Goal: Task Accomplishment & Management: Complete application form

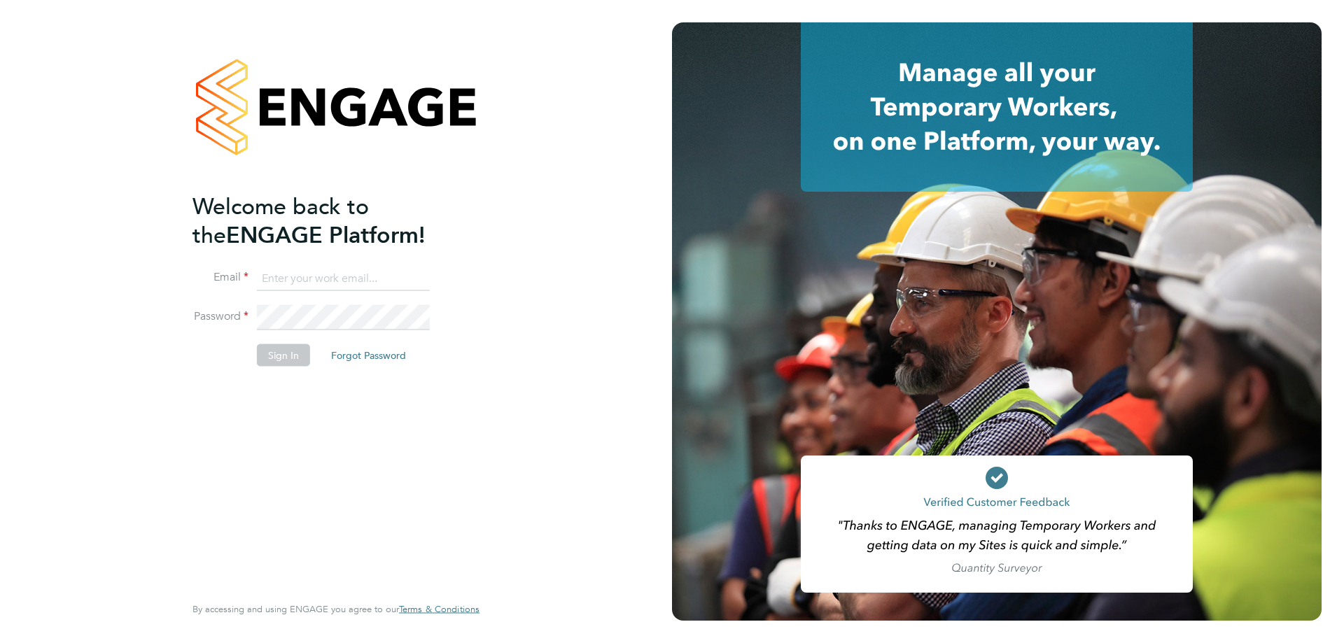
type input "roselyn@frlondon.co.uk"
click at [280, 358] on button "Sign In" at bounding box center [283, 355] width 53 height 22
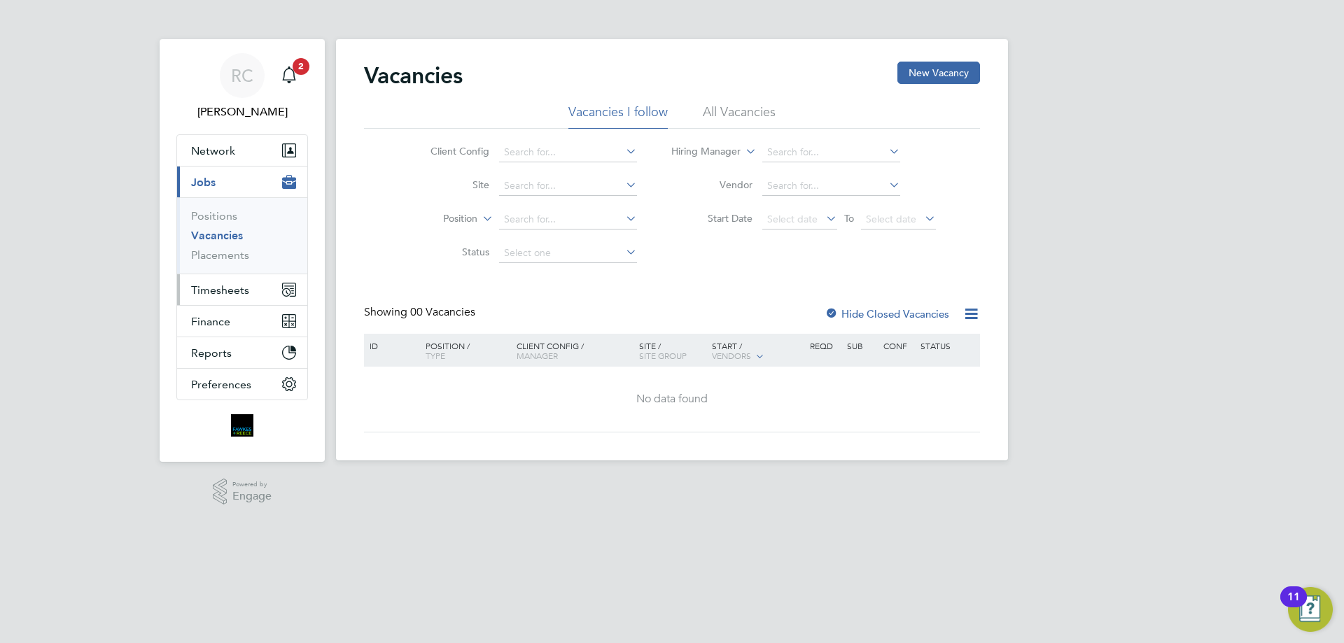
click at [227, 288] on span "Timesheets" at bounding box center [220, 290] width 58 height 13
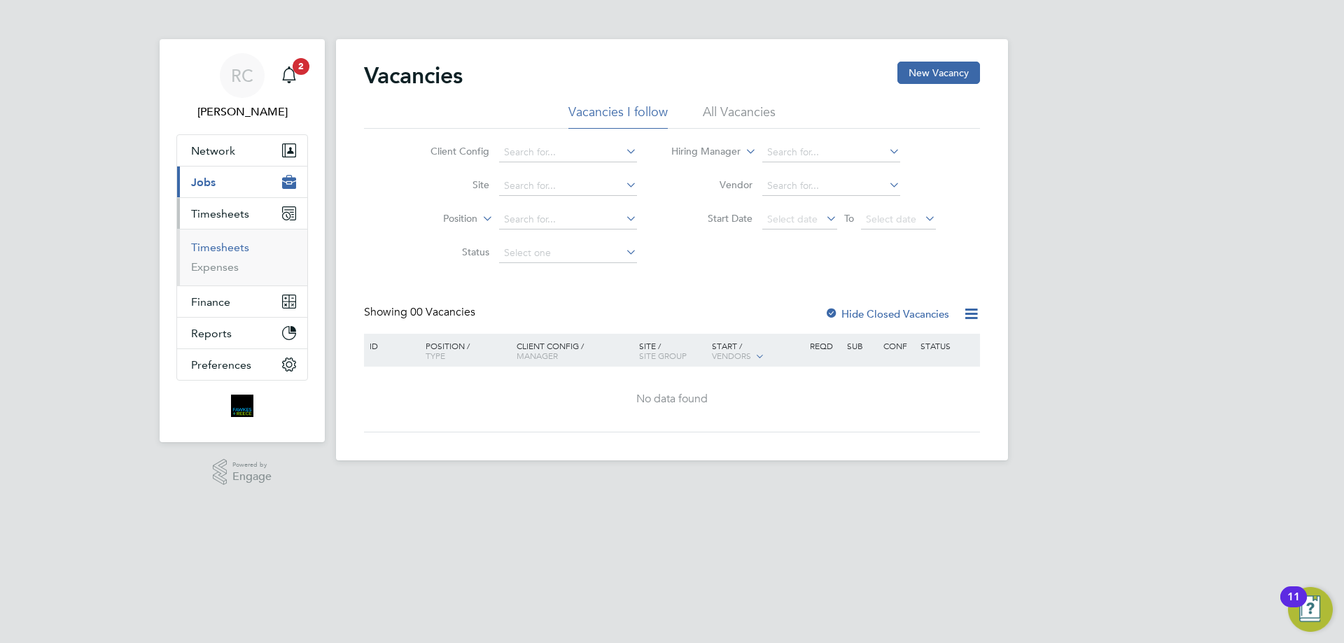
click at [218, 245] on link "Timesheets" at bounding box center [220, 247] width 58 height 13
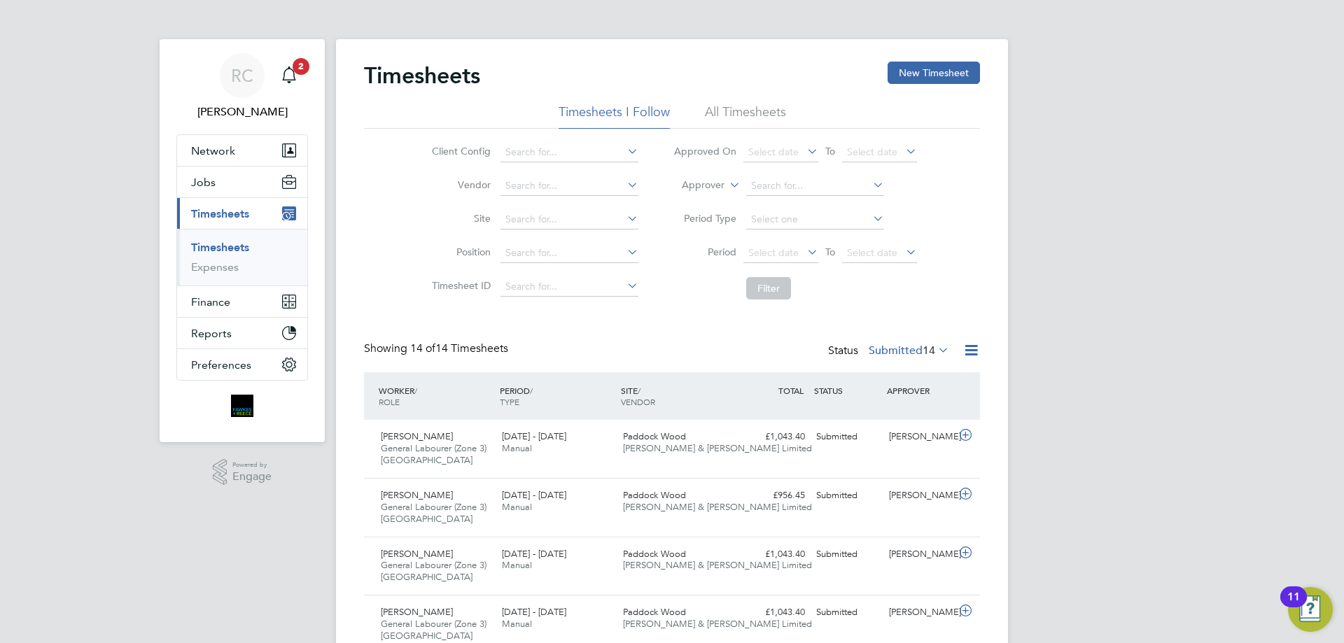
click at [748, 110] on li "All Timesheets" at bounding box center [745, 116] width 81 height 25
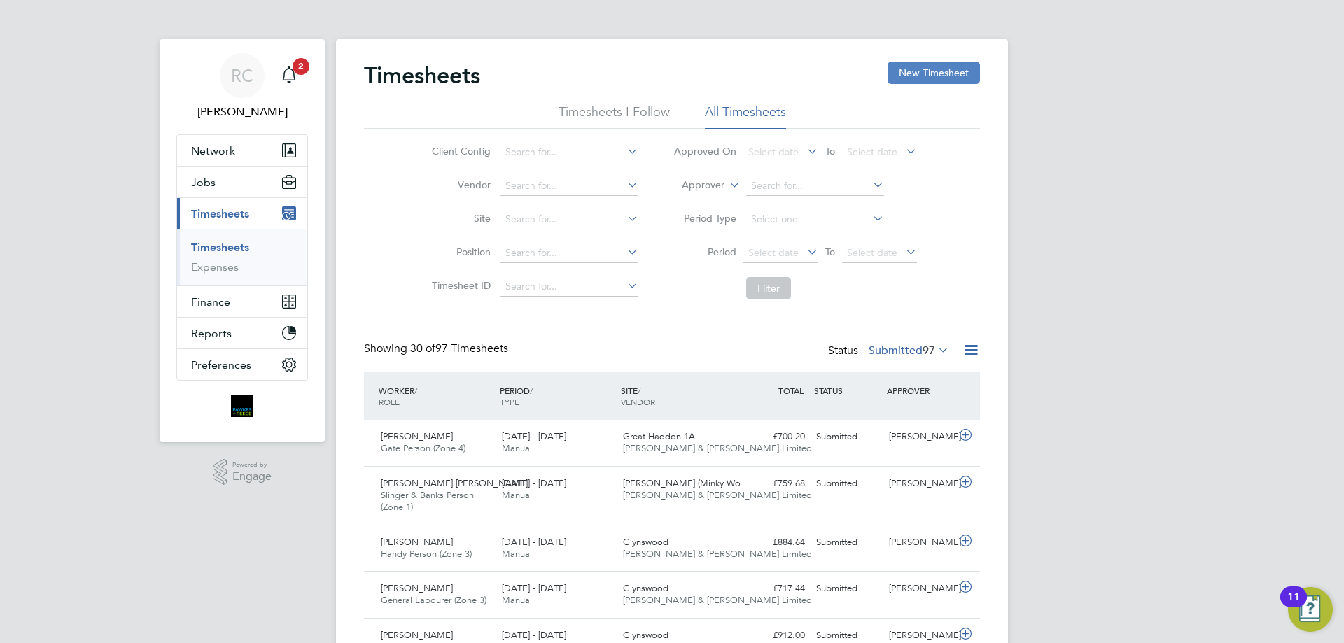
click at [913, 69] on button "New Timesheet" at bounding box center [934, 73] width 92 height 22
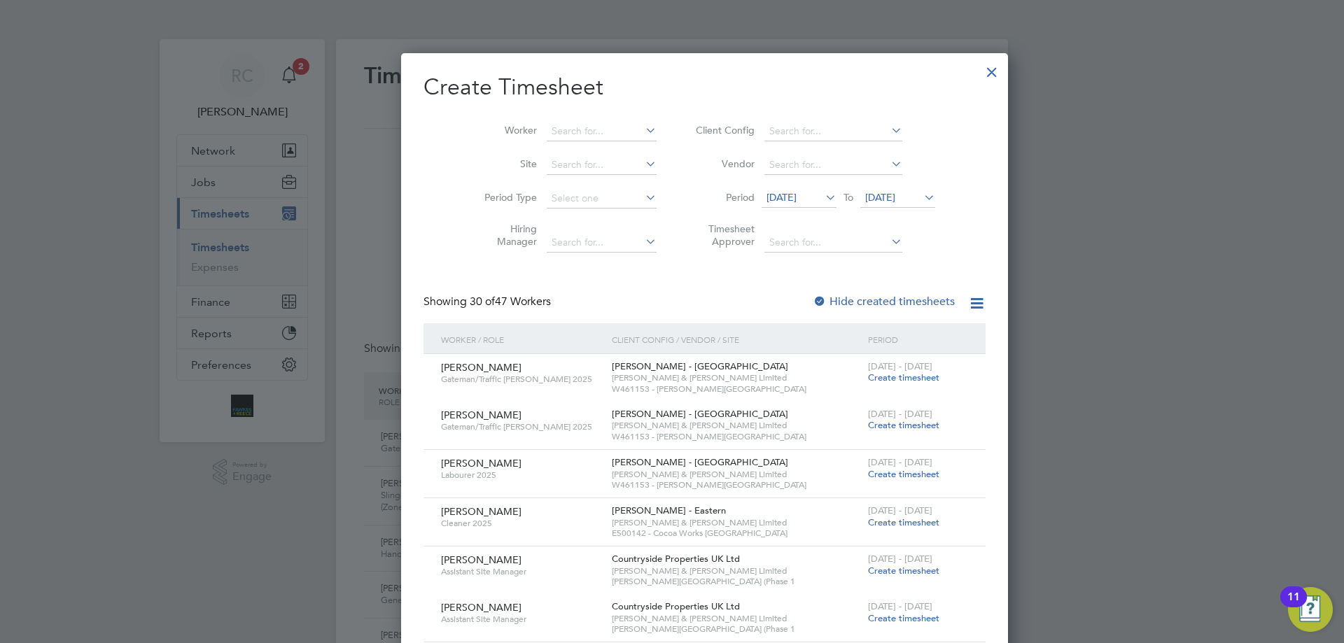
click at [823, 196] on icon at bounding box center [823, 198] width 0 height 20
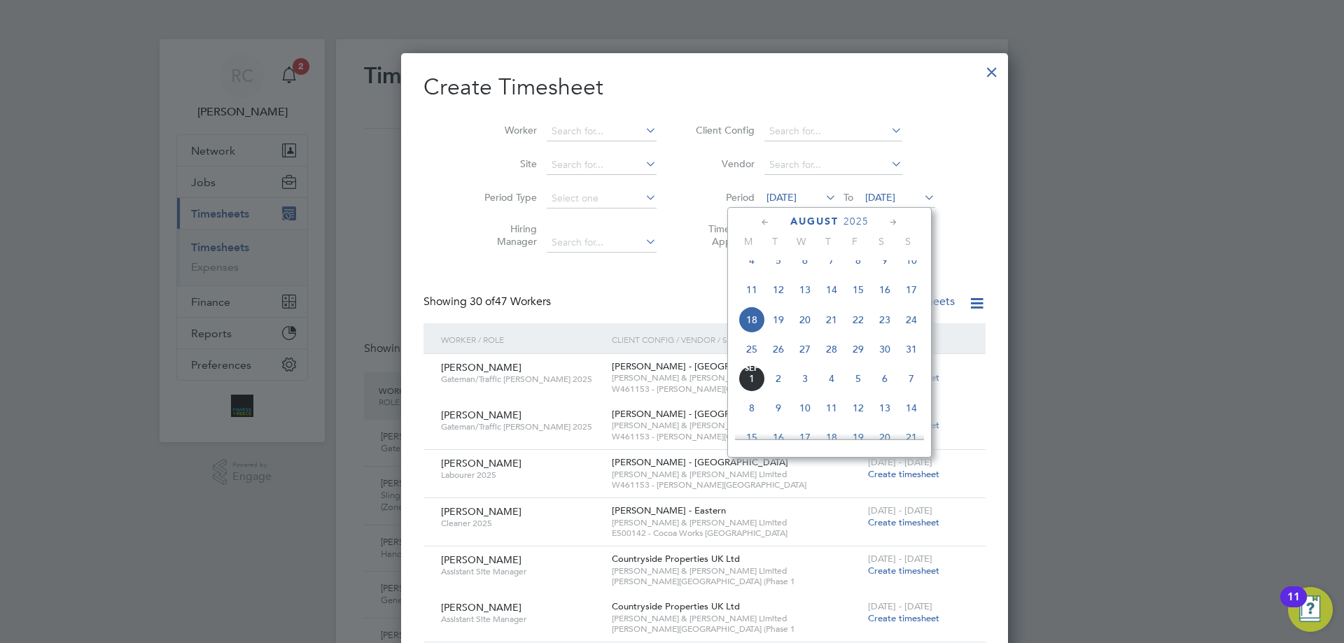
click at [764, 216] on icon at bounding box center [765, 222] width 13 height 15
click at [760, 221] on icon at bounding box center [765, 222] width 13 height 15
click at [751, 369] on span "16" at bounding box center [752, 359] width 27 height 27
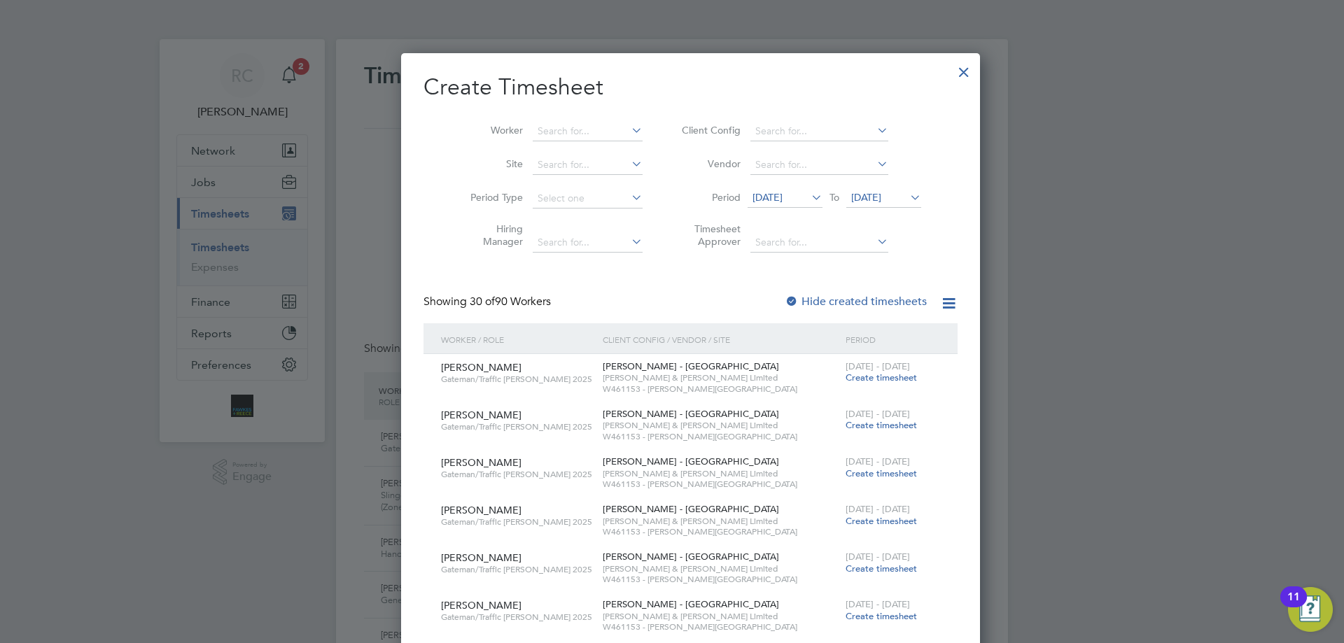
click at [870, 195] on span "[DATE]" at bounding box center [866, 197] width 30 height 13
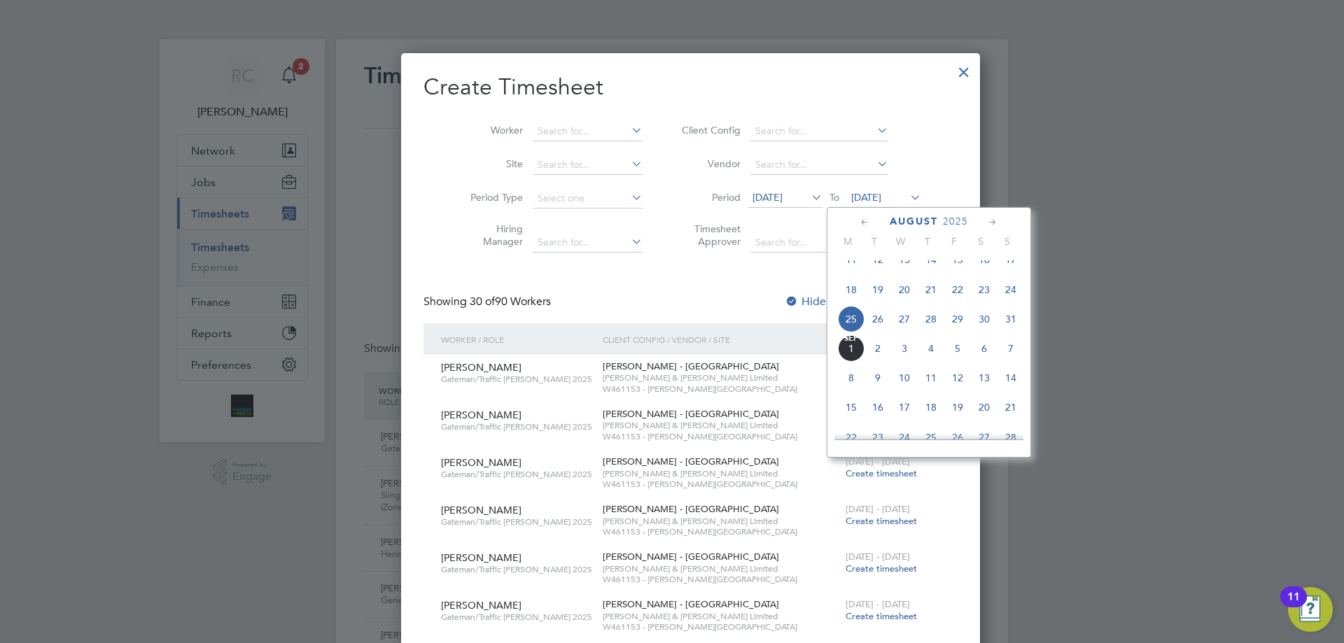
click at [867, 226] on icon at bounding box center [864, 222] width 13 height 15
click at [866, 225] on icon at bounding box center [864, 222] width 13 height 15
click at [1017, 363] on span "22" at bounding box center [1011, 359] width 27 height 27
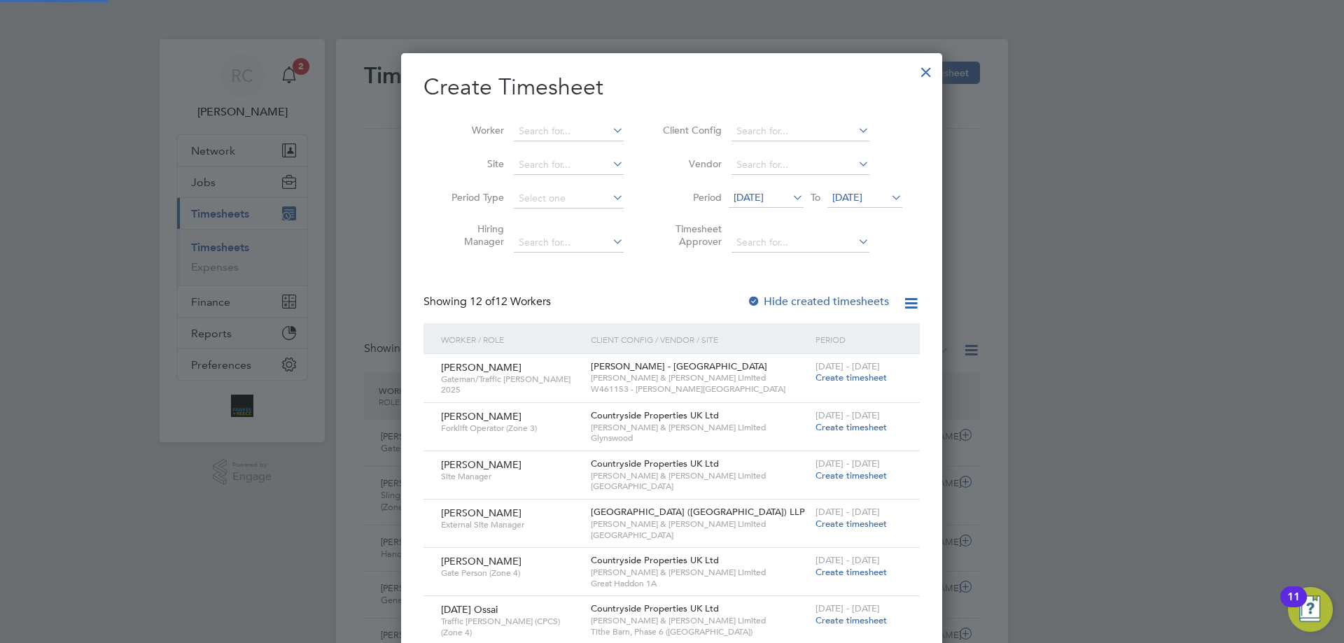
click at [759, 300] on div at bounding box center [754, 302] width 14 height 14
click at [540, 125] on input at bounding box center [569, 132] width 110 height 20
click at [565, 155] on b "Omol" at bounding box center [572, 150] width 26 height 12
type input "Hammed Omolaoye"
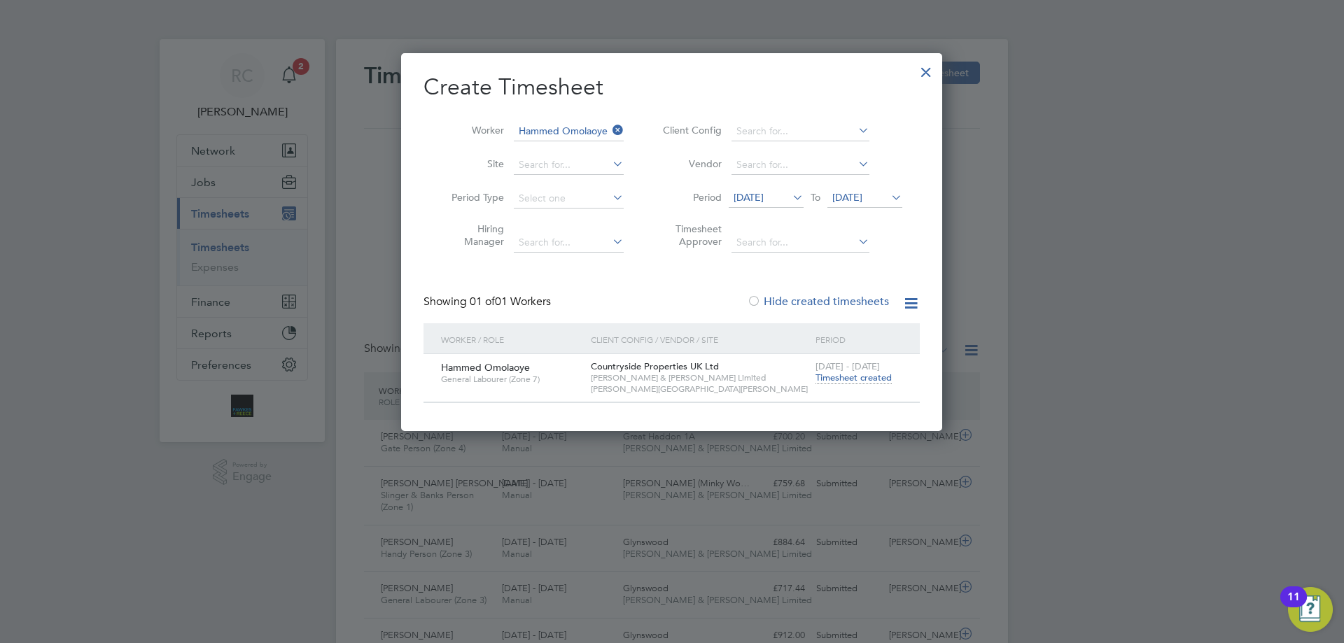
click at [860, 382] on span "Timesheet created" at bounding box center [854, 378] width 76 height 13
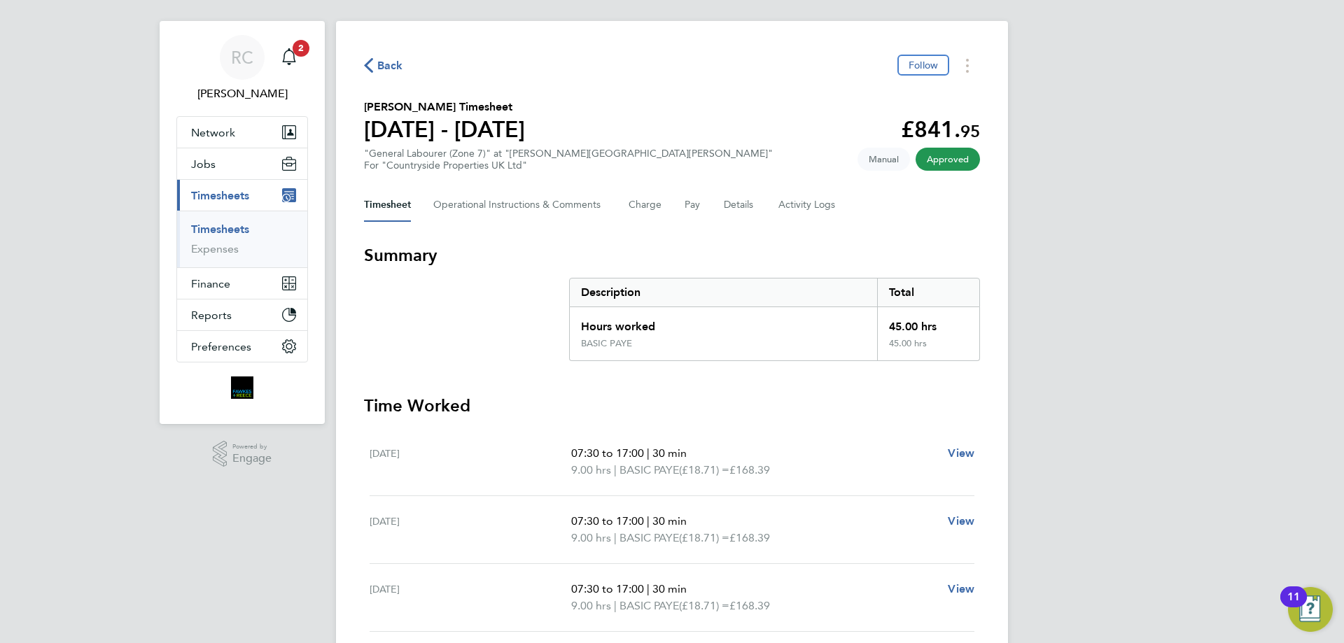
click at [223, 230] on link "Timesheets" at bounding box center [220, 229] width 58 height 13
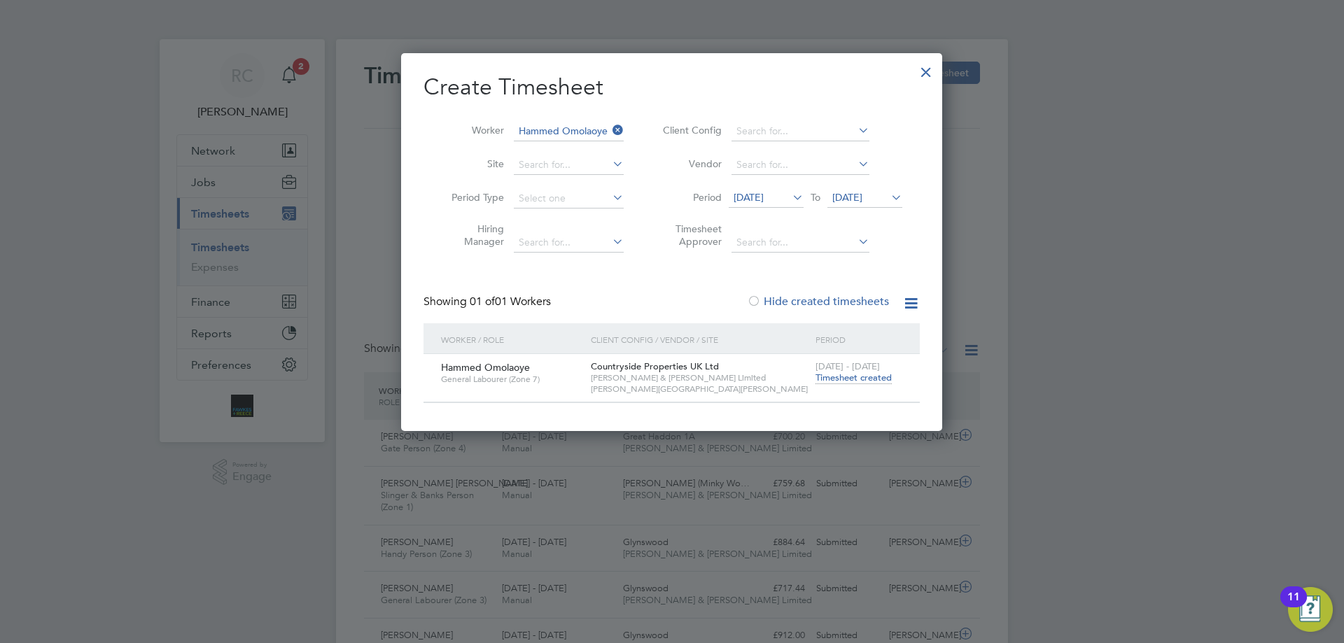
click at [849, 368] on span "[DATE] - [DATE]" at bounding box center [848, 367] width 64 height 12
click at [849, 376] on span "Timesheet created" at bounding box center [854, 378] width 76 height 13
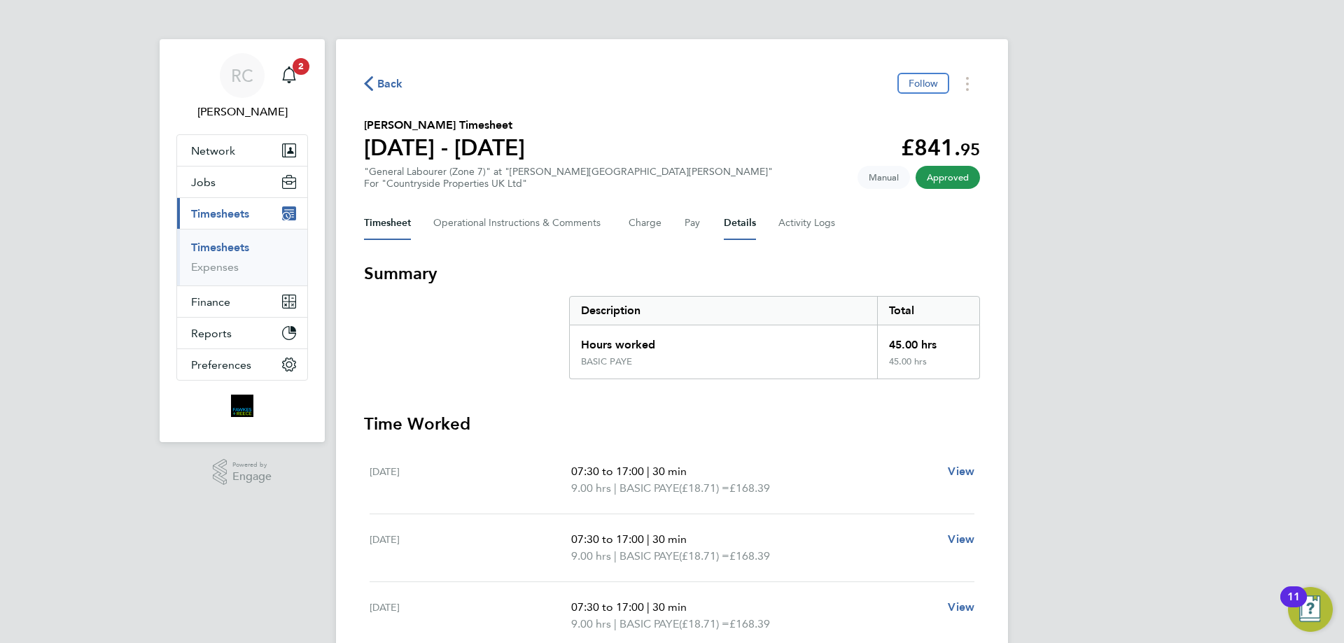
click at [735, 220] on button "Details" at bounding box center [740, 224] width 32 height 34
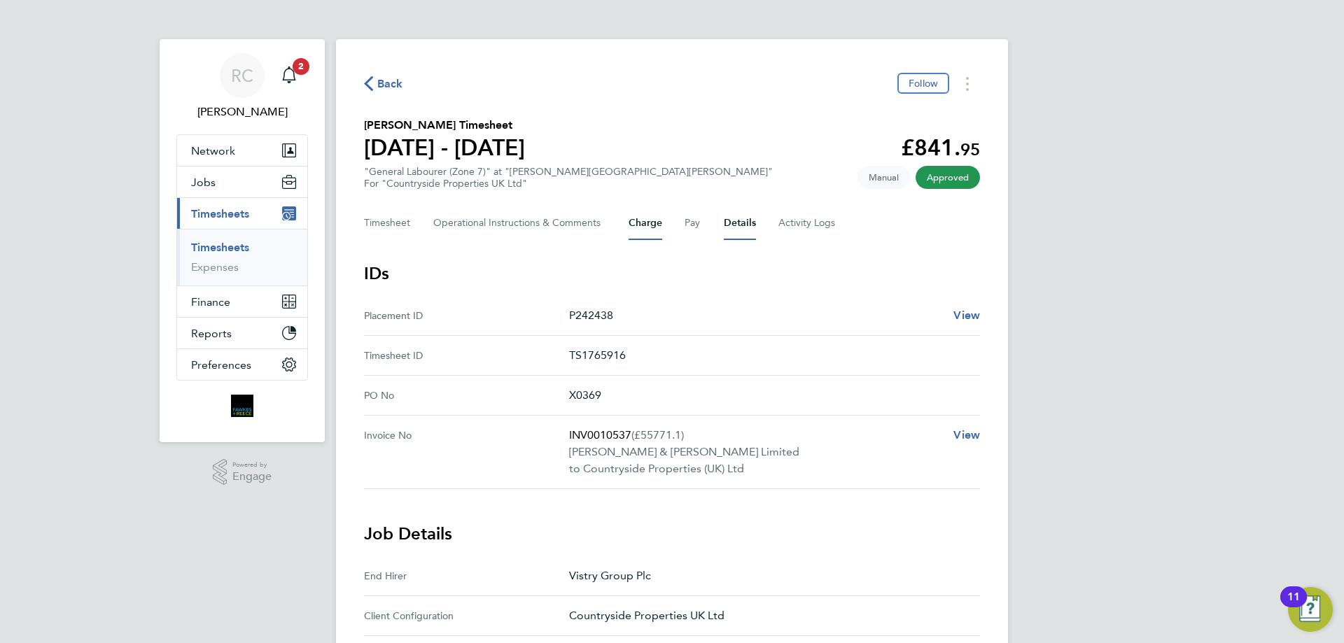
click at [651, 225] on button "Charge" at bounding box center [646, 224] width 34 height 34
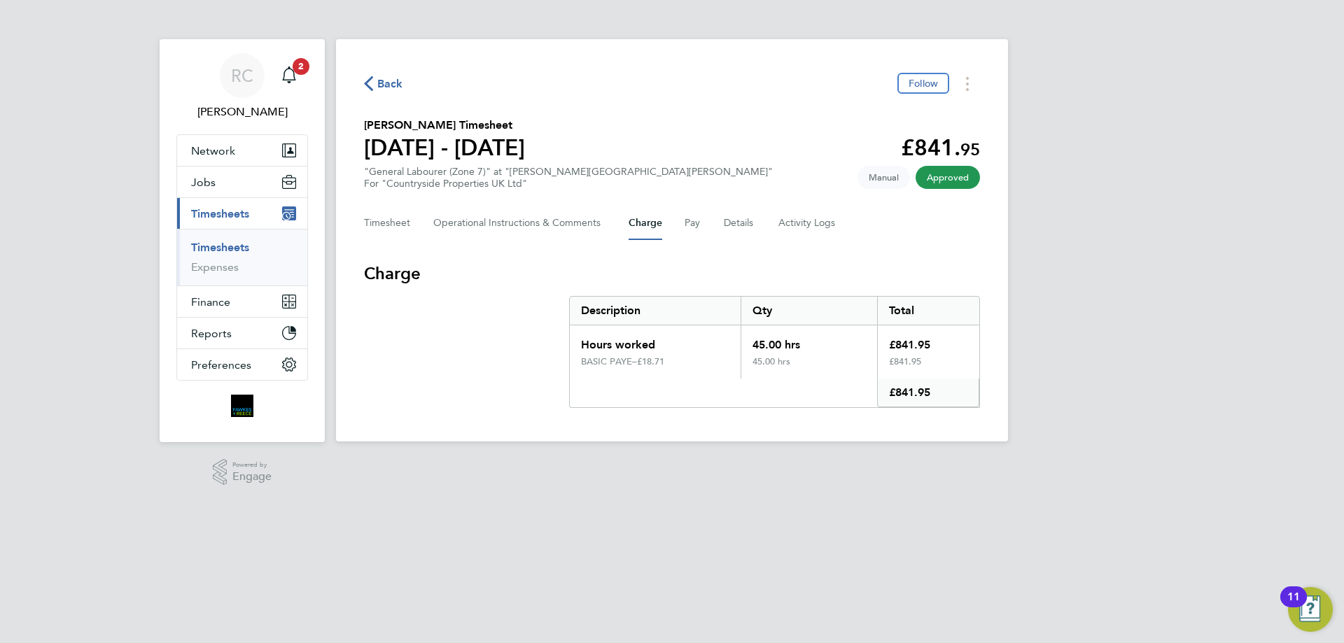
click at [702, 222] on div "Timesheet Operational Instructions & Comments Charge Pay Details Activity Logs" at bounding box center [672, 224] width 616 height 34
click at [696, 225] on button "Pay" at bounding box center [693, 224] width 17 height 34
click at [641, 227] on button "Charge" at bounding box center [646, 224] width 34 height 34
click at [746, 226] on button "Details" at bounding box center [740, 224] width 32 height 34
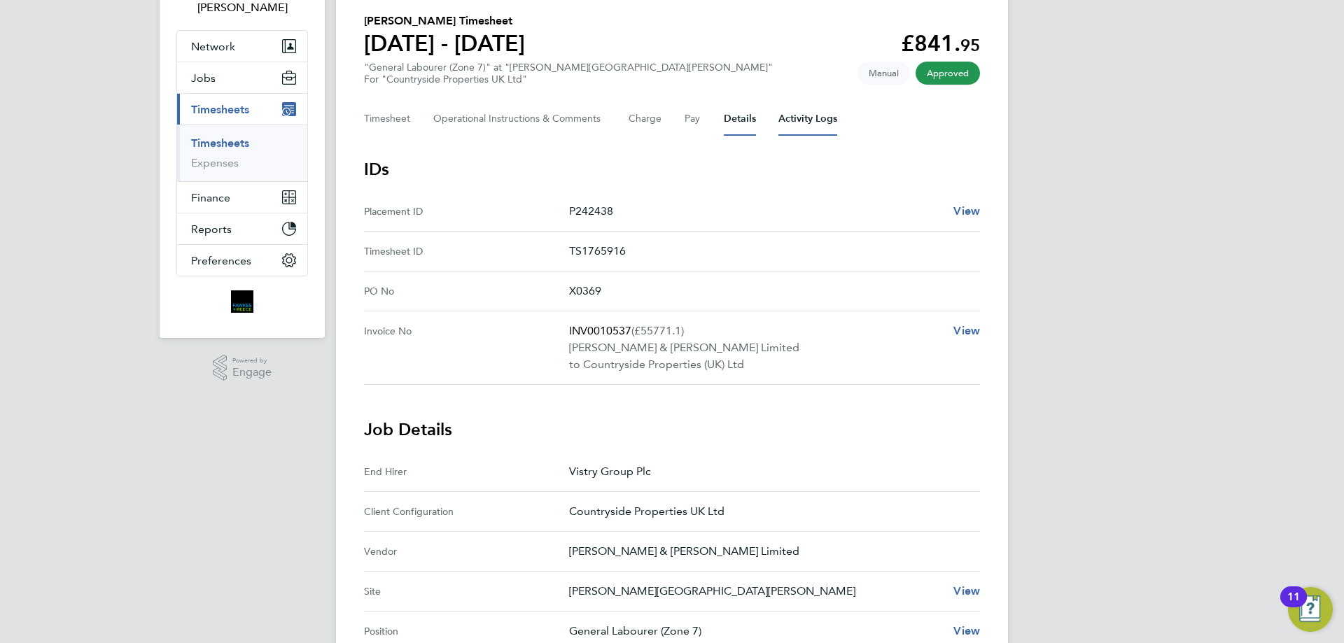
click at [797, 122] on Logs-tab "Activity Logs" at bounding box center [808, 119] width 59 height 34
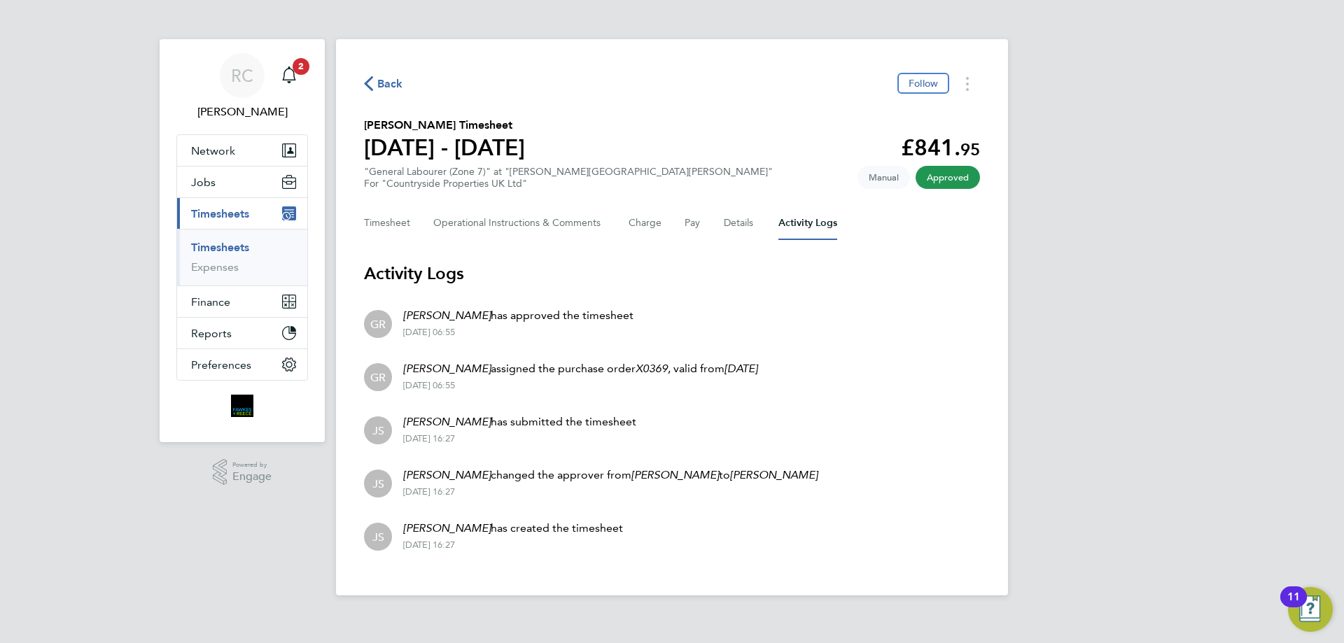
click at [206, 251] on link "Timesheets" at bounding box center [220, 247] width 58 height 13
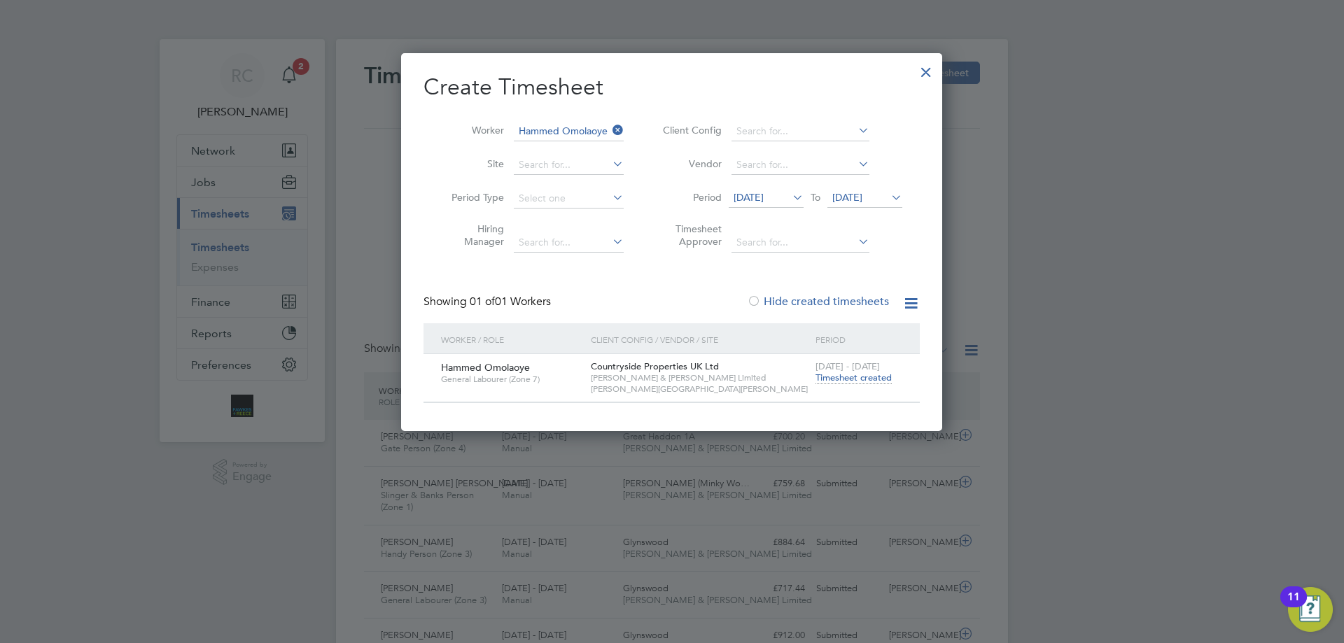
click at [926, 72] on div at bounding box center [926, 68] width 25 height 25
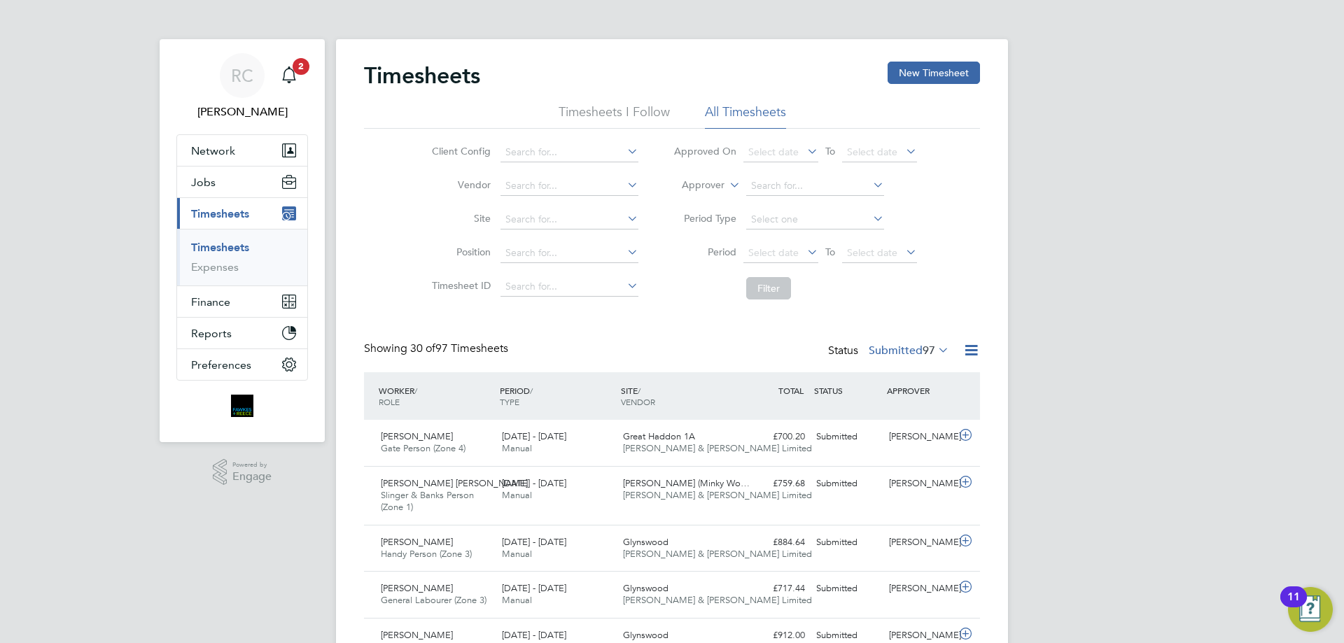
click at [935, 353] on icon at bounding box center [935, 350] width 0 height 20
click at [879, 432] on li "Approved" at bounding box center [885, 435] width 64 height 20
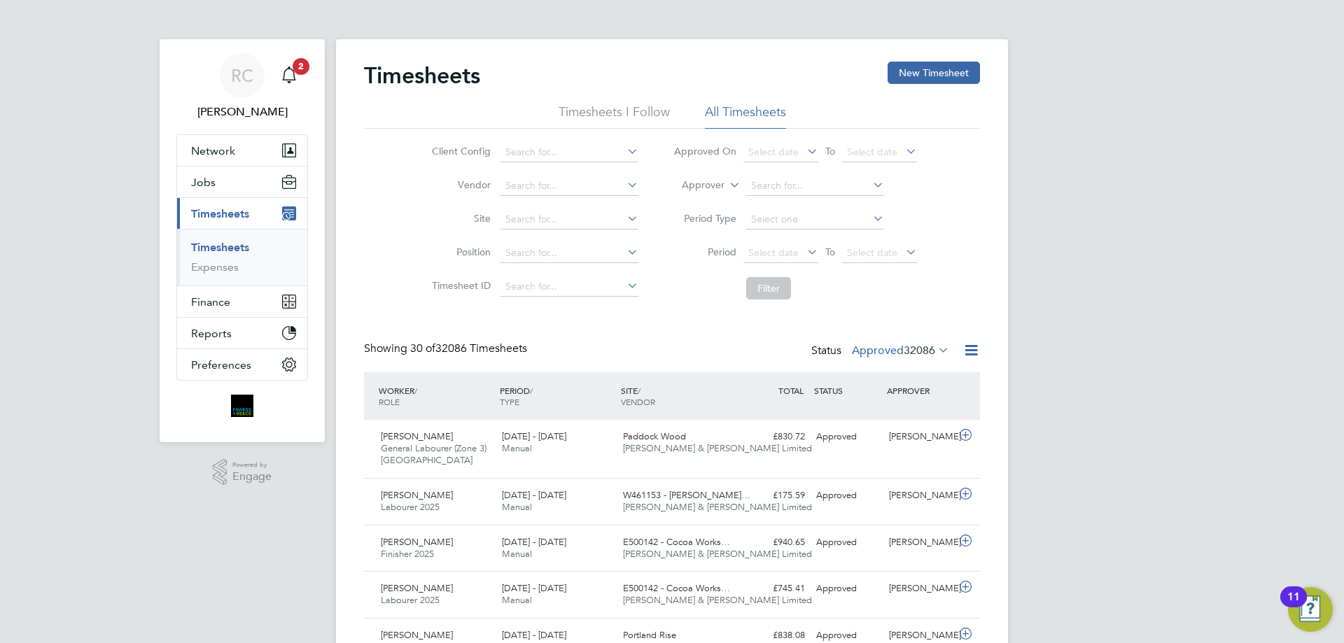
click at [935, 348] on icon at bounding box center [935, 350] width 0 height 20
click at [893, 472] on li "Rejected" at bounding box center [877, 467] width 64 height 20
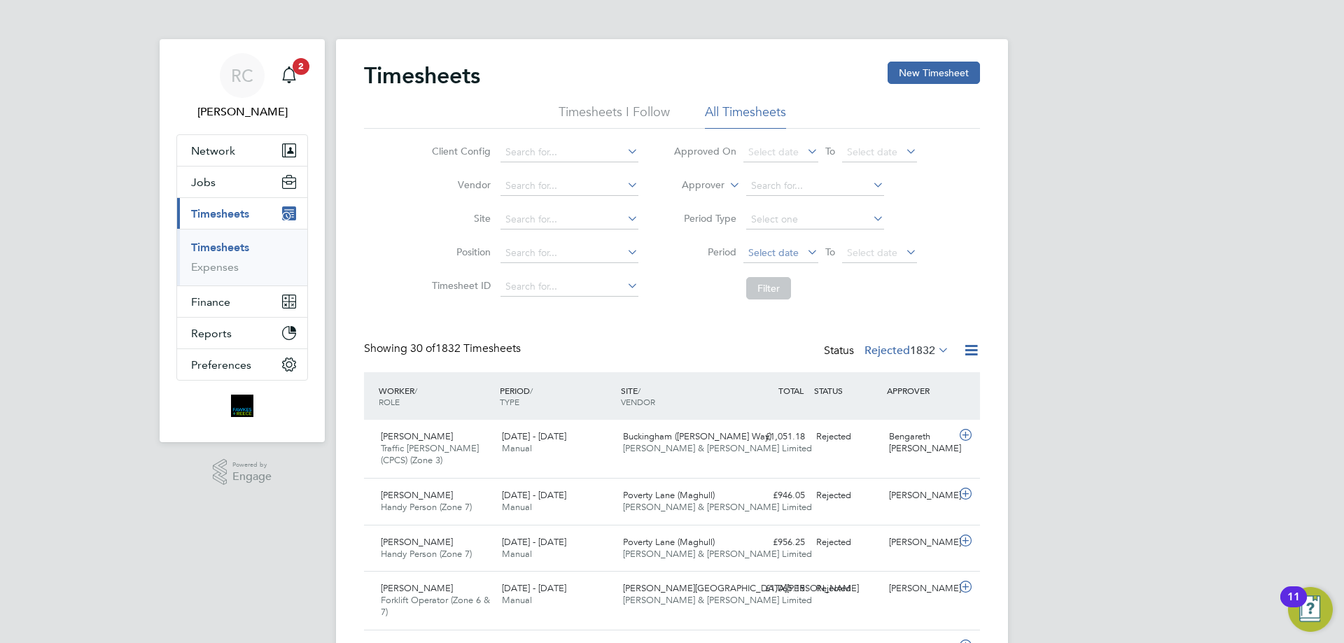
click at [782, 258] on span "Select date" at bounding box center [773, 252] width 50 height 13
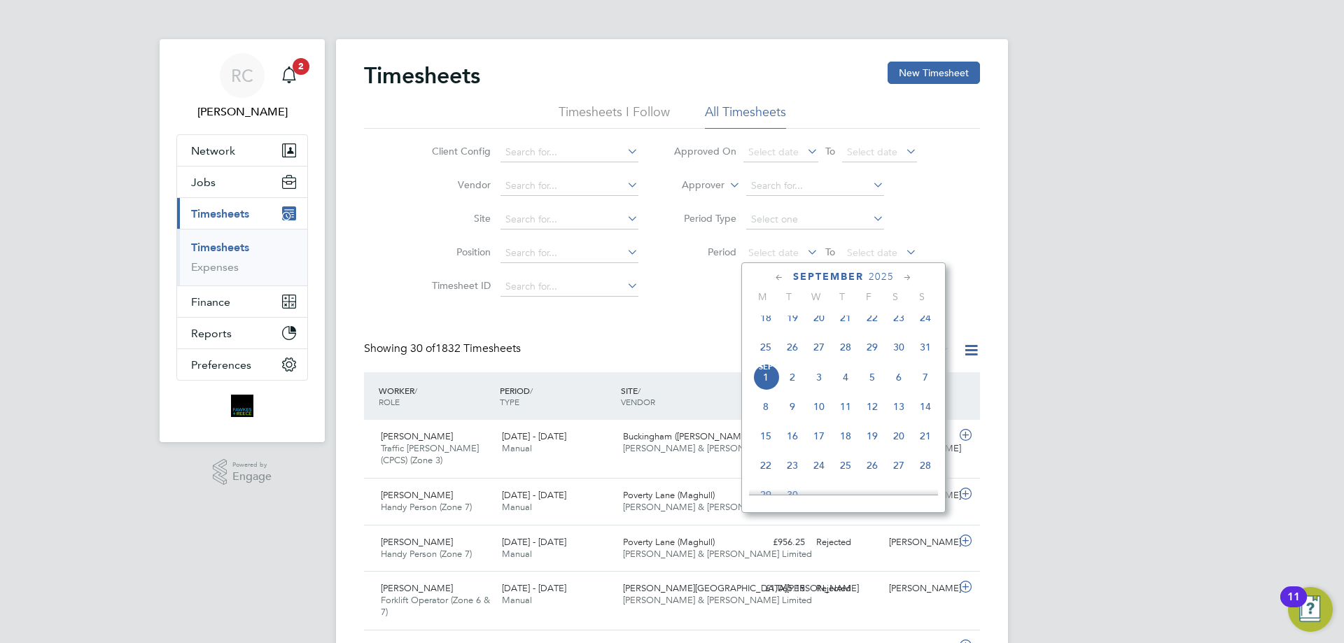
click at [777, 274] on icon at bounding box center [779, 277] width 13 height 15
click at [781, 277] on icon at bounding box center [779, 277] width 13 height 15
click at [776, 279] on icon at bounding box center [779, 277] width 13 height 15
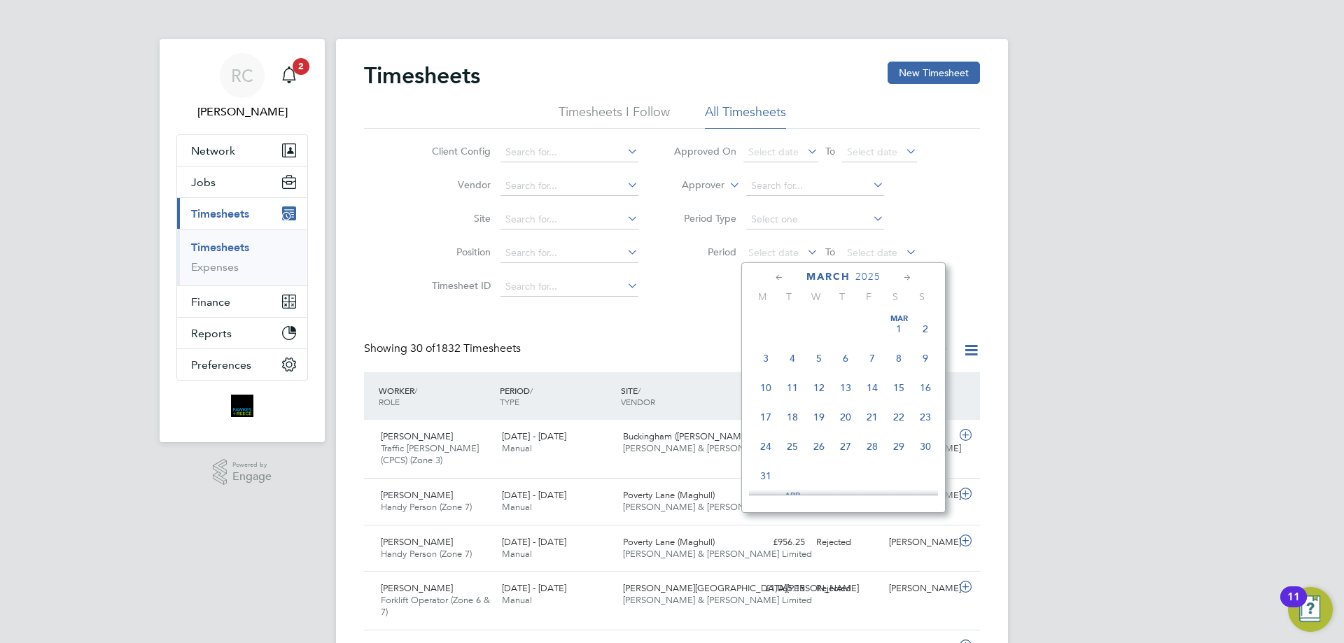
click at [776, 279] on icon at bounding box center [779, 277] width 13 height 15
click at [914, 279] on icon at bounding box center [907, 277] width 13 height 15
click at [913, 279] on icon at bounding box center [907, 277] width 13 height 15
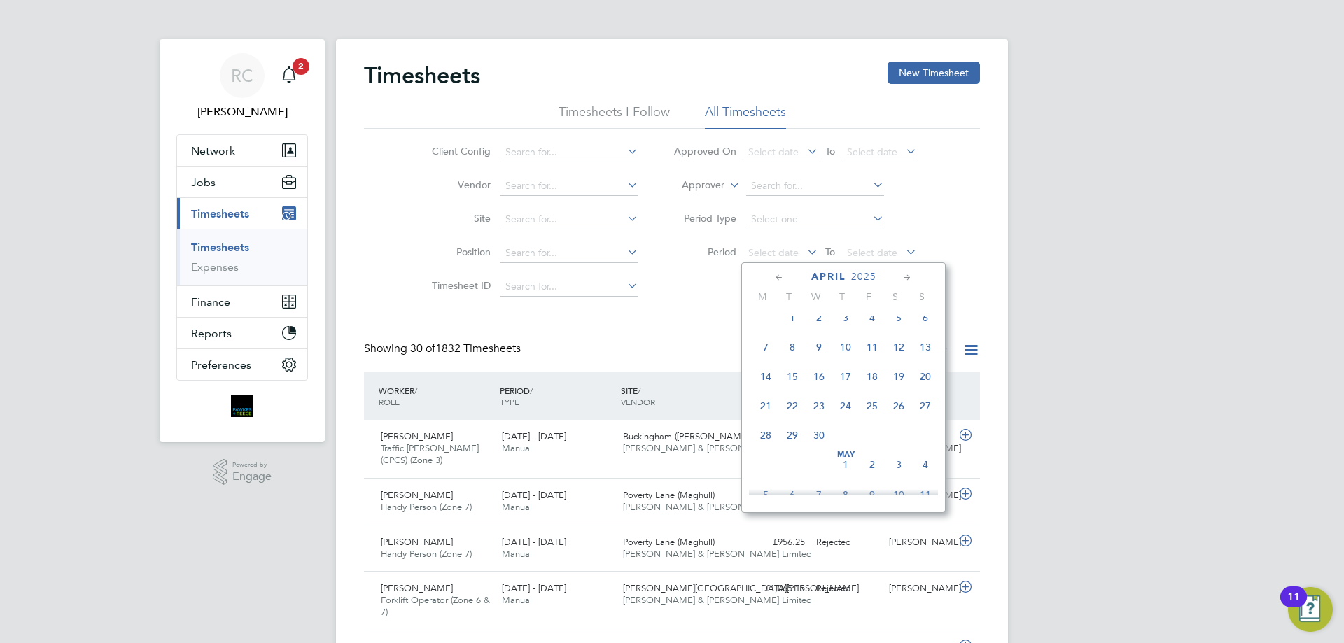
click at [913, 279] on icon at bounding box center [907, 277] width 13 height 15
click at [765, 412] on span "16" at bounding box center [766, 399] width 27 height 27
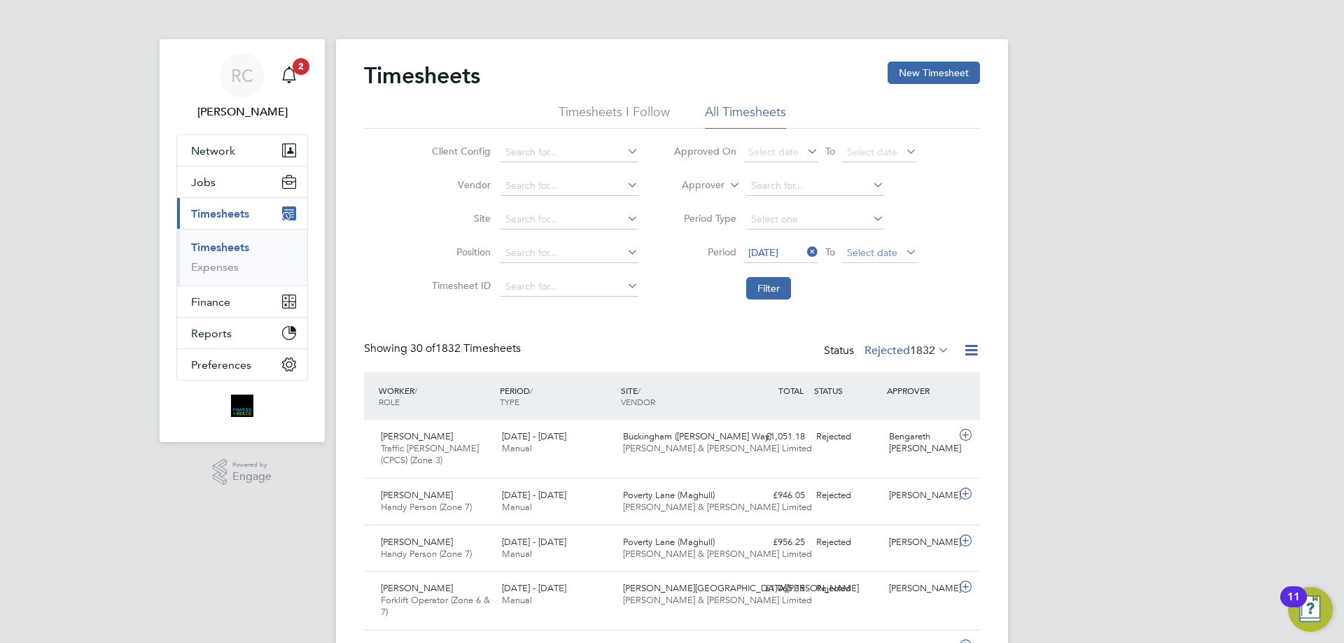
click at [872, 251] on span "Select date" at bounding box center [872, 252] width 50 height 13
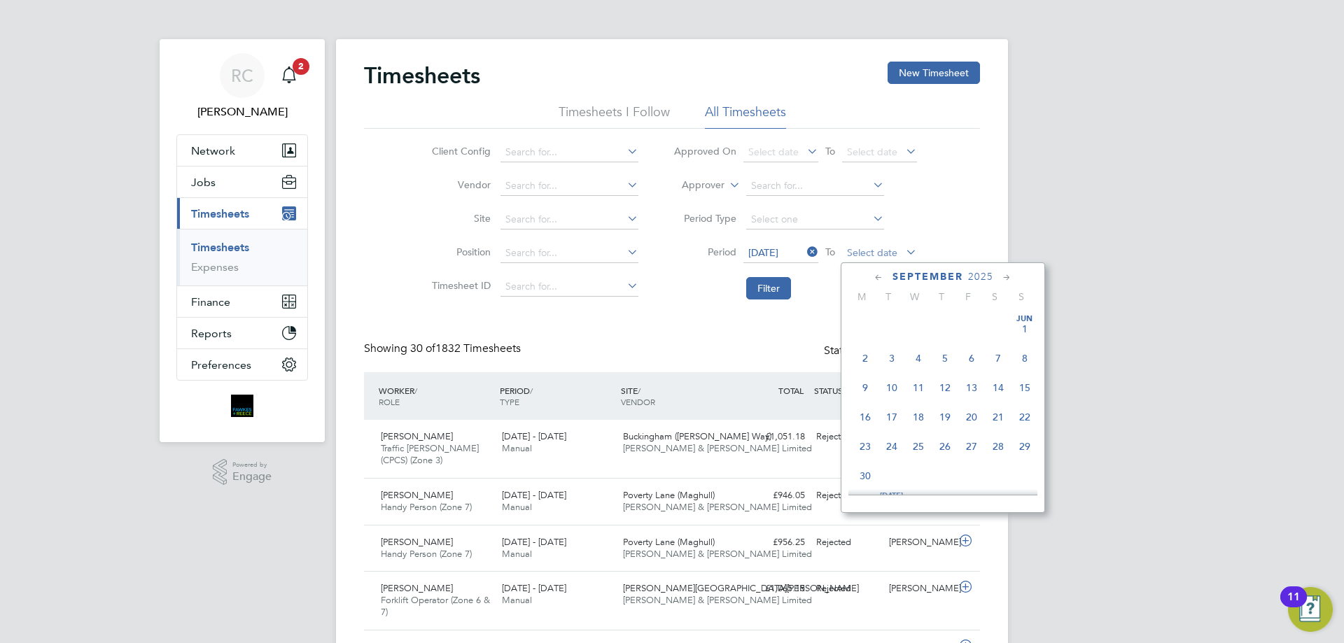
scroll to position [424, 0]
click at [873, 276] on icon at bounding box center [878, 277] width 13 height 15
click at [875, 279] on icon at bounding box center [878, 277] width 13 height 15
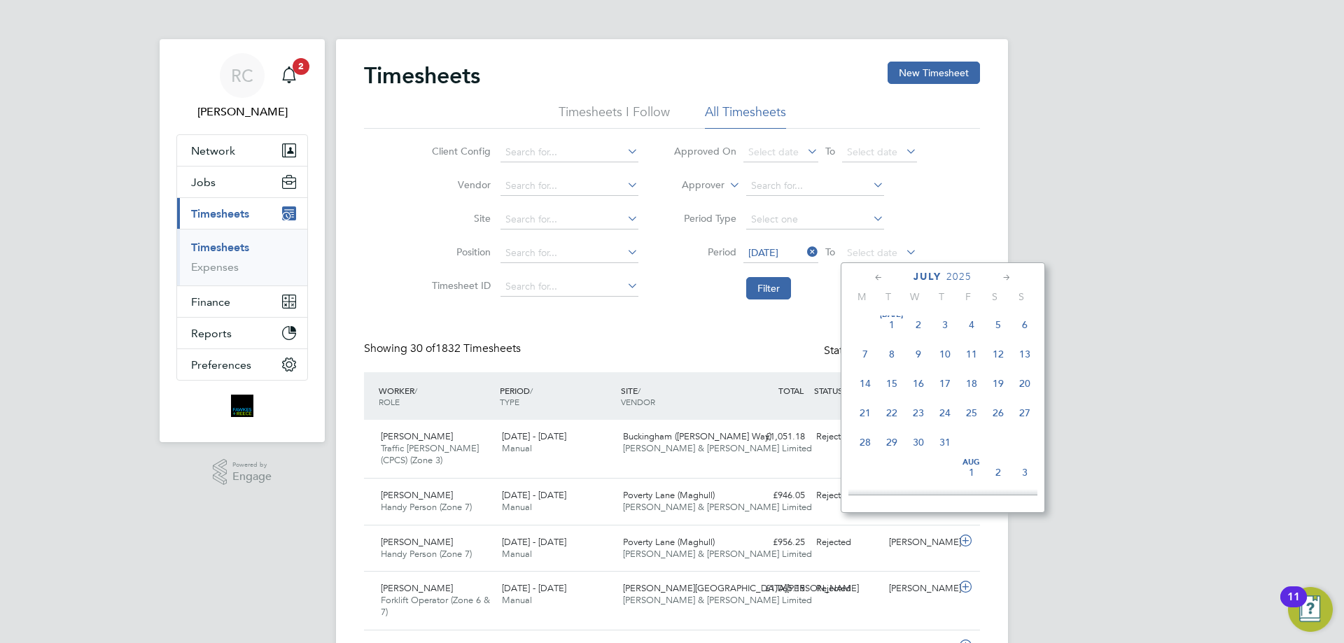
scroll to position [0, 0]
click at [875, 279] on icon at bounding box center [878, 277] width 13 height 15
click at [1015, 274] on div "[DATE]" at bounding box center [943, 276] width 189 height 13
click at [1011, 274] on icon at bounding box center [1006, 277] width 13 height 15
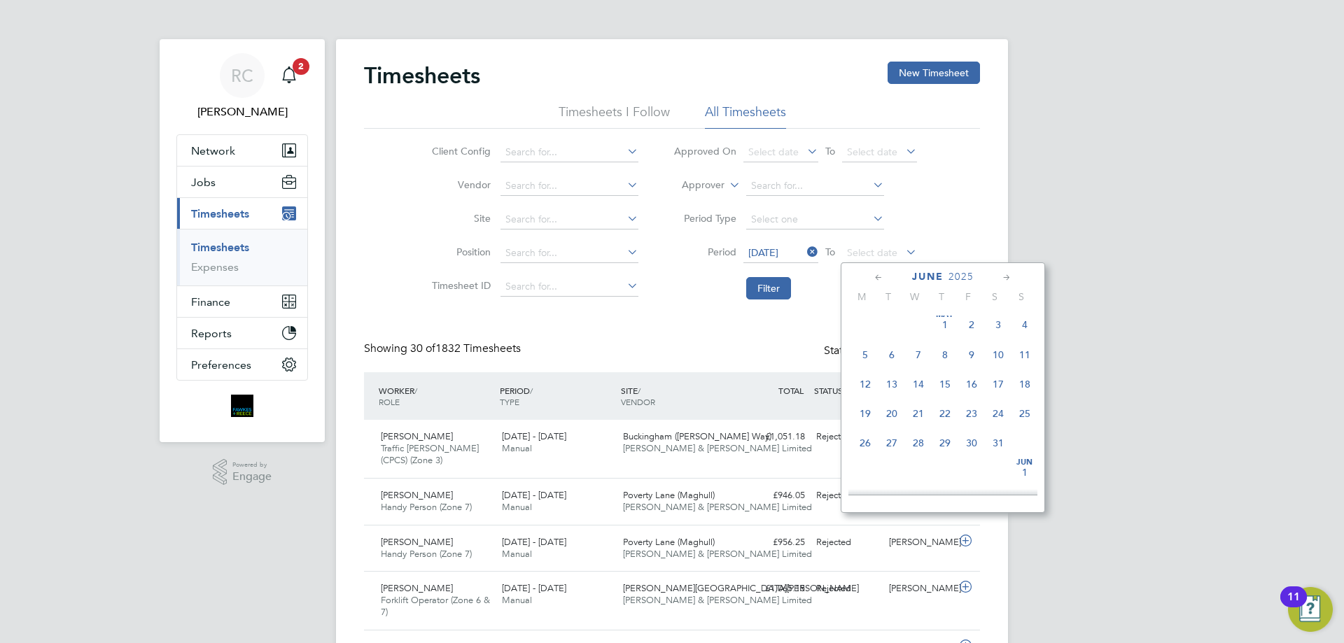
scroll to position [302, 0]
click at [1026, 422] on span "22" at bounding box center [1025, 410] width 27 height 27
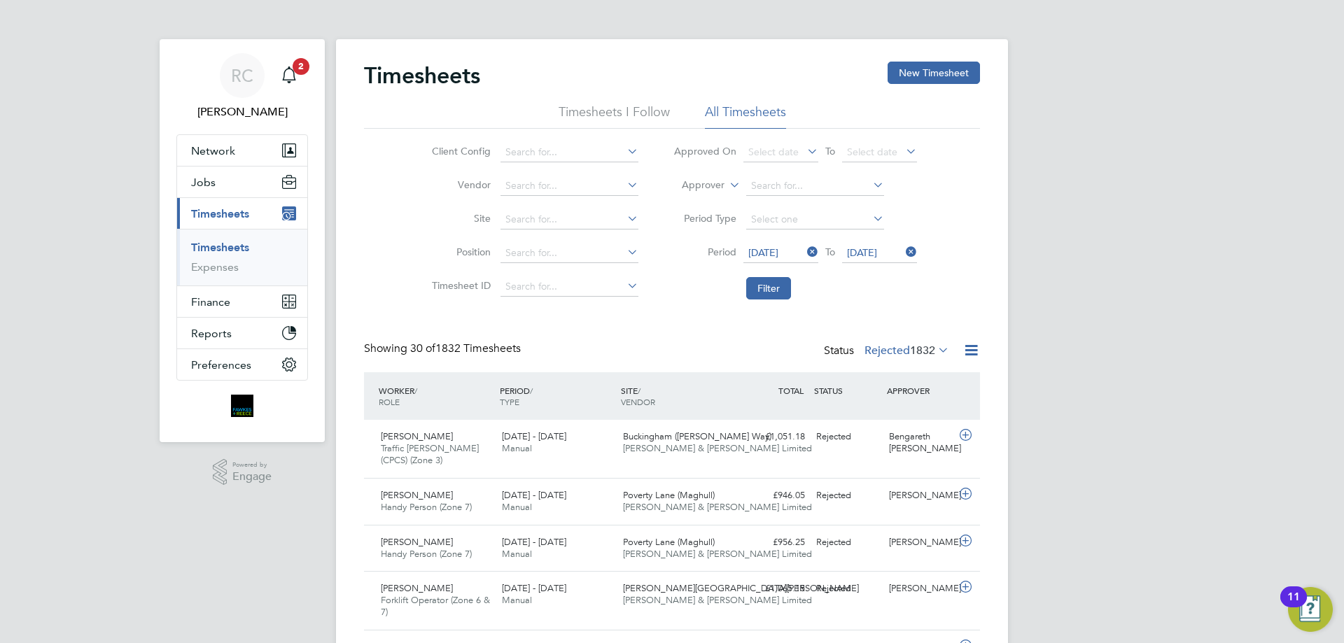
click at [935, 349] on icon at bounding box center [935, 350] width 0 height 20
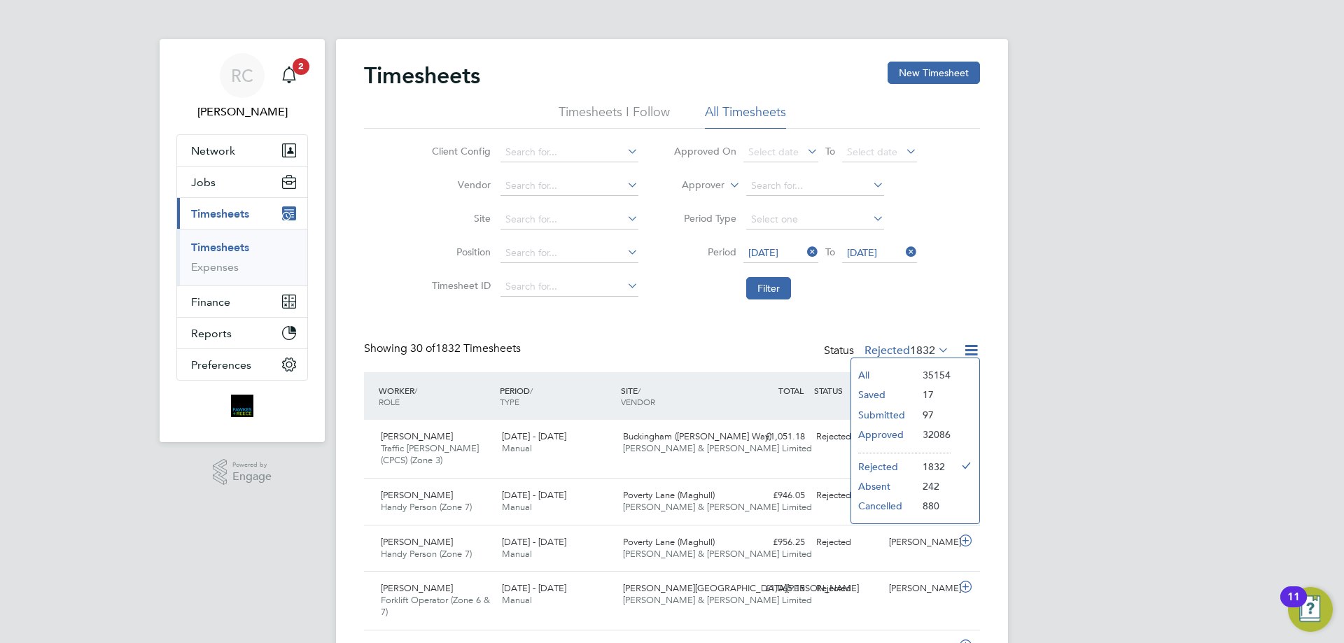
click at [879, 465] on li "Rejected" at bounding box center [883, 467] width 64 height 20
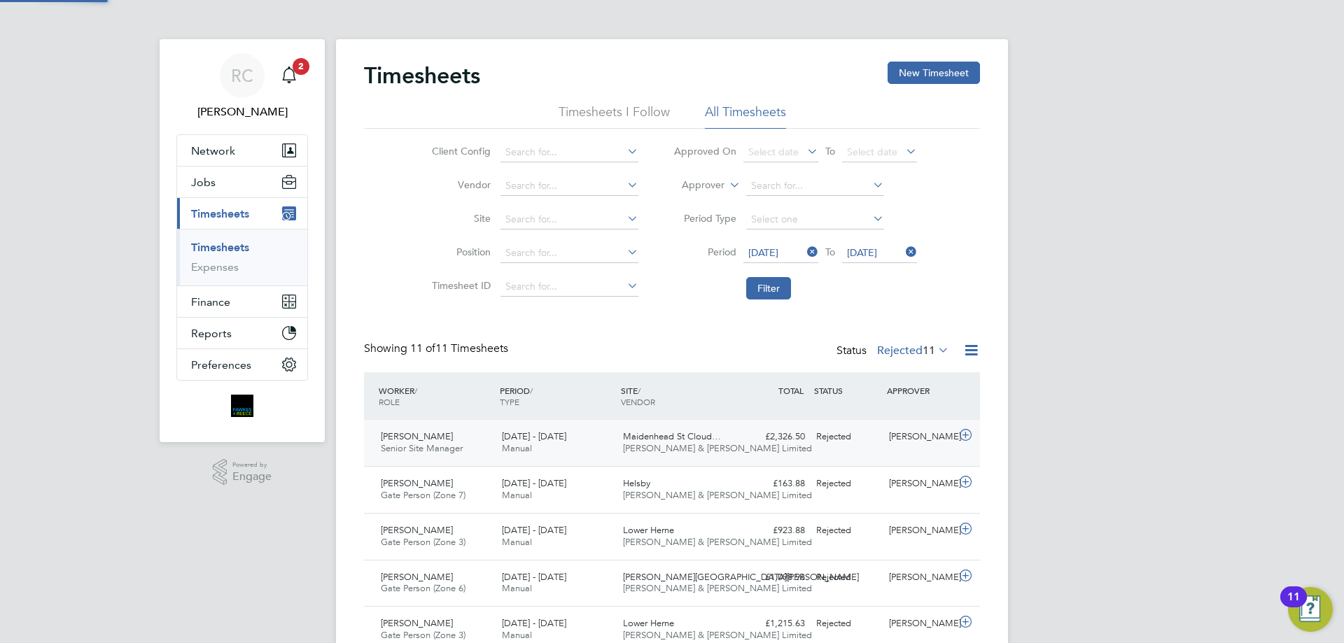
scroll to position [36, 122]
